Goal: Task Accomplishment & Management: Manage account settings

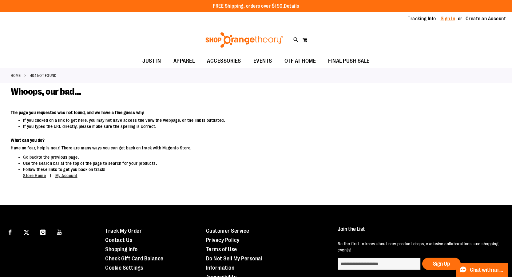
type input "**********"
click at [450, 21] on link "Sign In" at bounding box center [447, 18] width 15 height 7
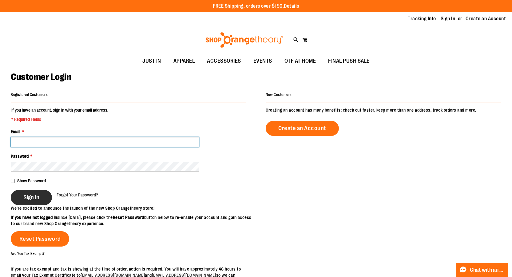
type input "**********"
click at [41, 199] on button "Sign In" at bounding box center [31, 197] width 41 height 15
